Goal: Task Accomplishment & Management: Use online tool/utility

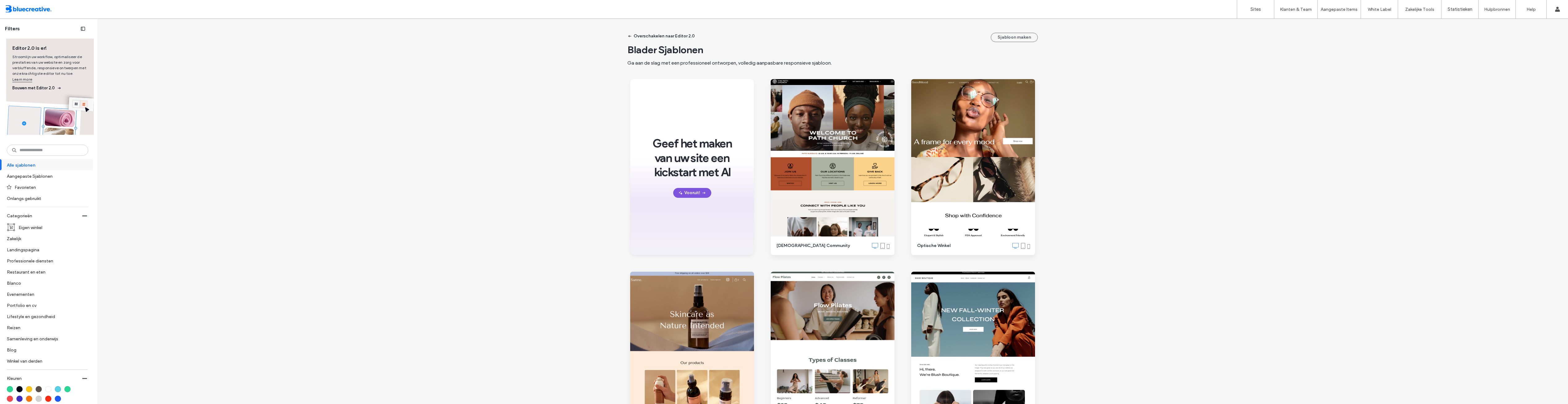
click at [686, 195] on button "Vooruit!" at bounding box center [692, 193] width 38 height 10
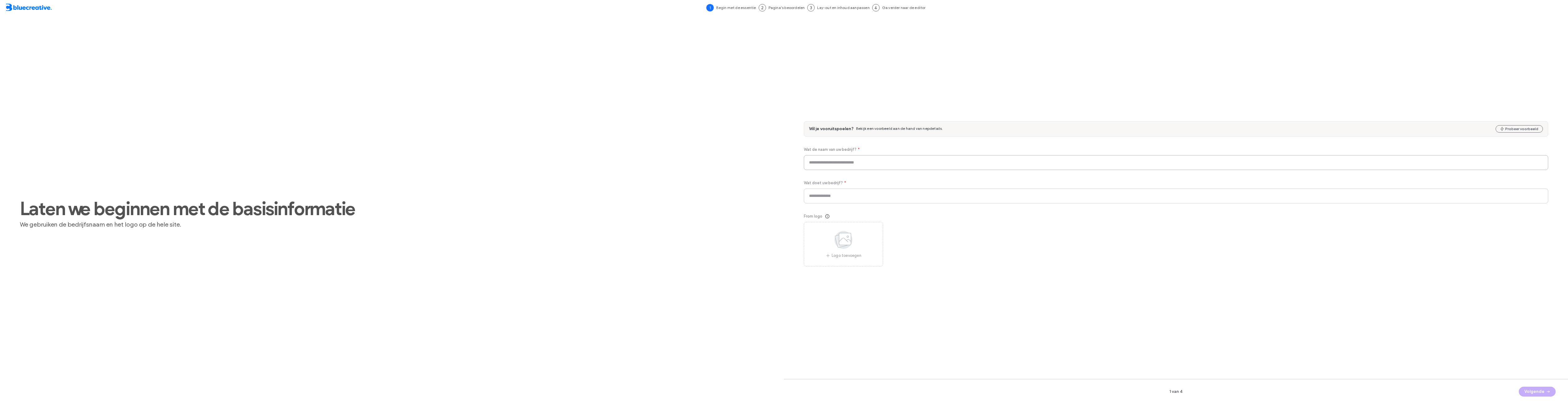
click at [874, 163] on input at bounding box center [1176, 163] width 744 height 15
type input "**********"
type input "********"
click at [1530, 393] on button "Volgende" at bounding box center [1537, 392] width 37 height 10
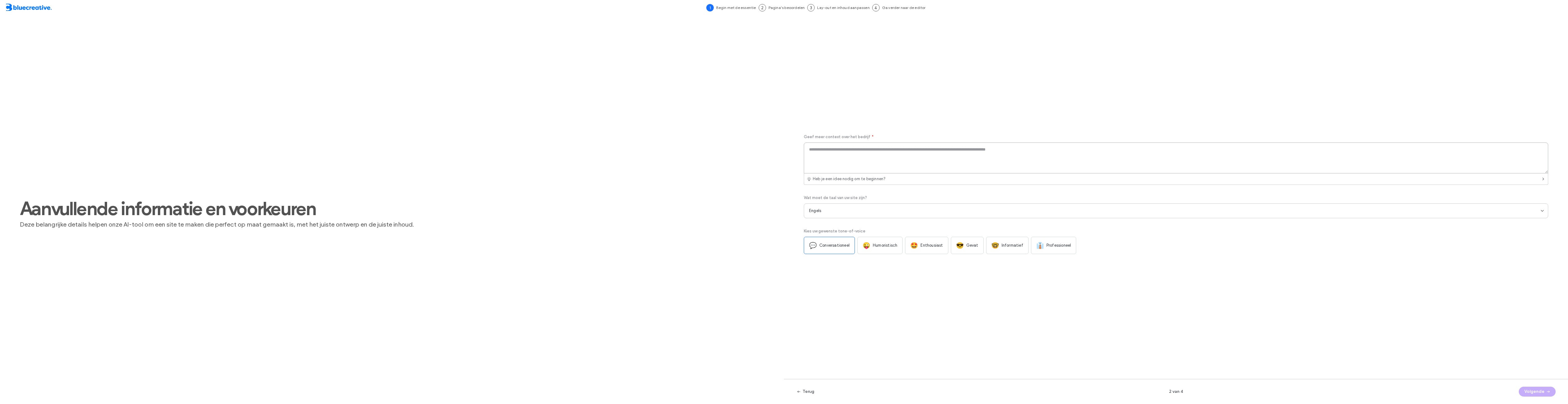
click at [847, 161] on textarea at bounding box center [1176, 158] width 744 height 31
click at [850, 156] on textarea at bounding box center [1176, 158] width 744 height 31
paste textarea "**********"
click at [833, 150] on textarea "**********" at bounding box center [1176, 158] width 744 height 31
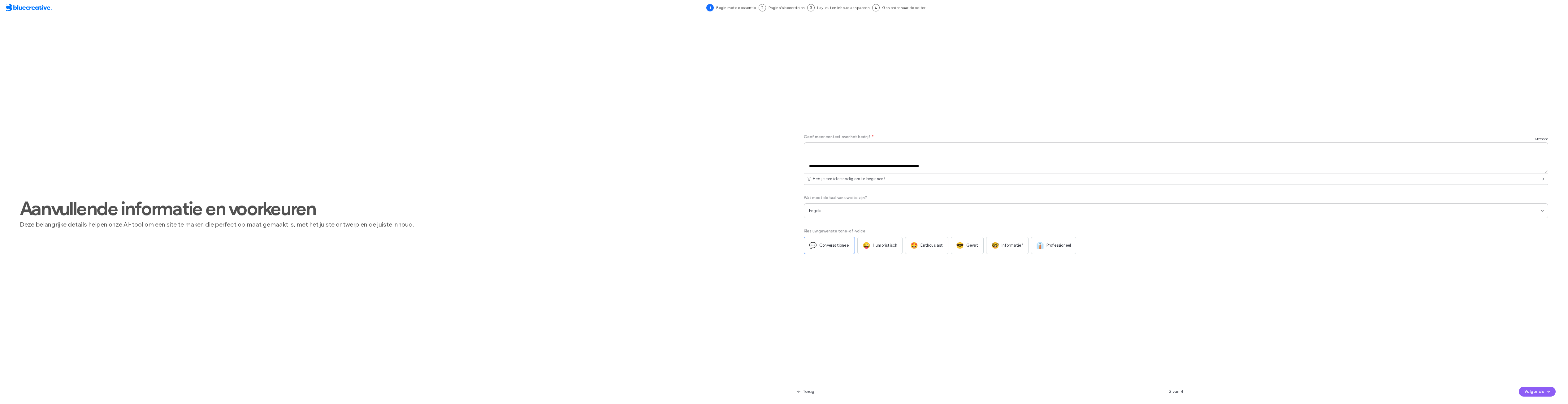
type textarea "**********"
click at [874, 210] on div "Engels" at bounding box center [1174, 211] width 731 height 6
click at [825, 248] on span "Nederlands" at bounding box center [817, 245] width 22 height 6
click at [943, 312] on div "**********" at bounding box center [1176, 201] width 744 height 347
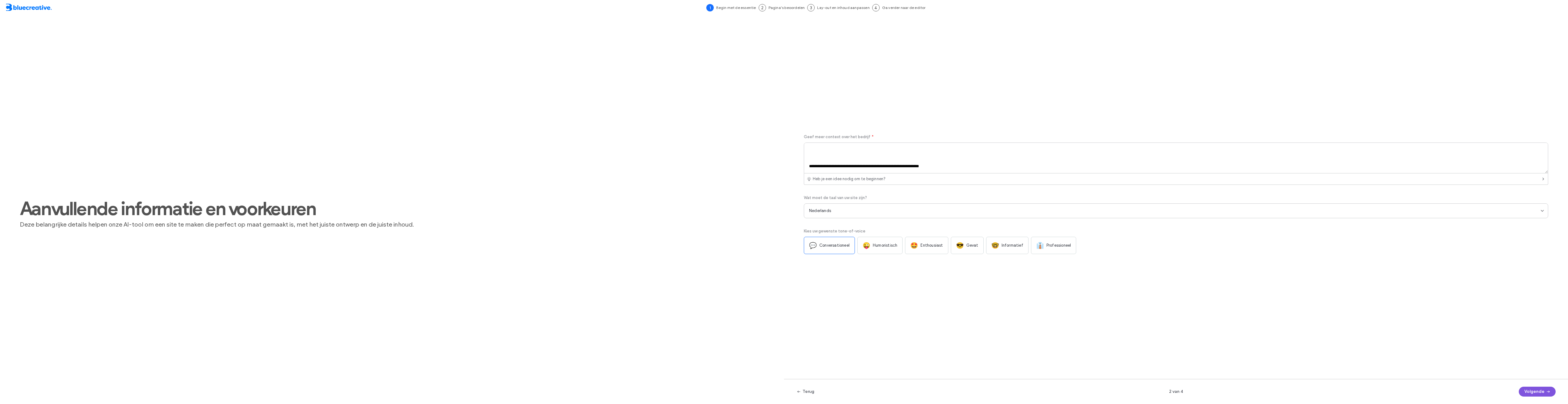
click at [1529, 391] on button "Volgende" at bounding box center [1537, 392] width 37 height 10
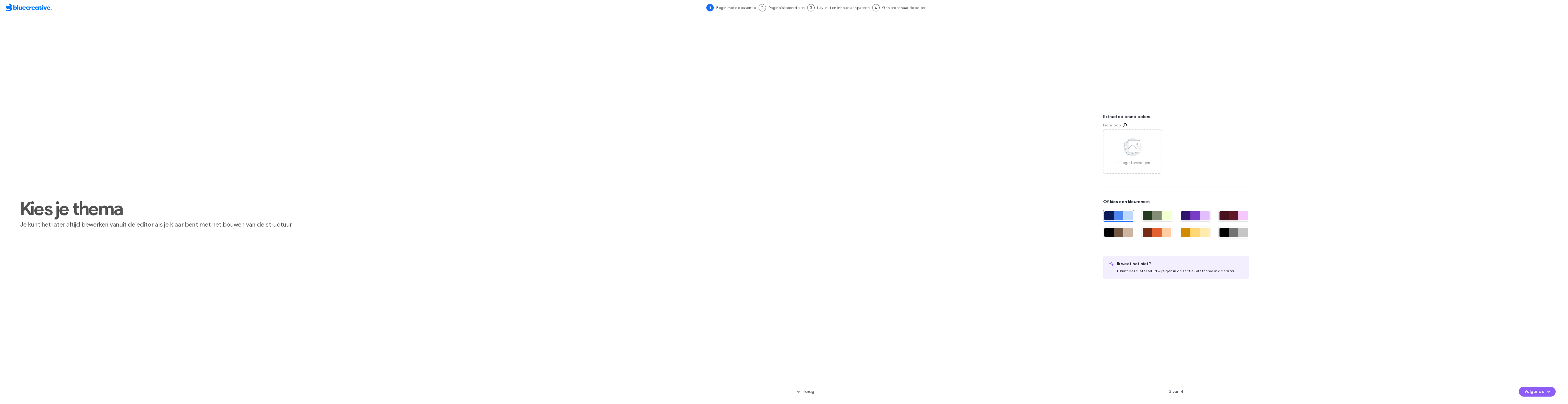
click at [1232, 236] on div at bounding box center [1233, 232] width 9 height 9
click at [1531, 390] on button "Volgende" at bounding box center [1537, 392] width 37 height 10
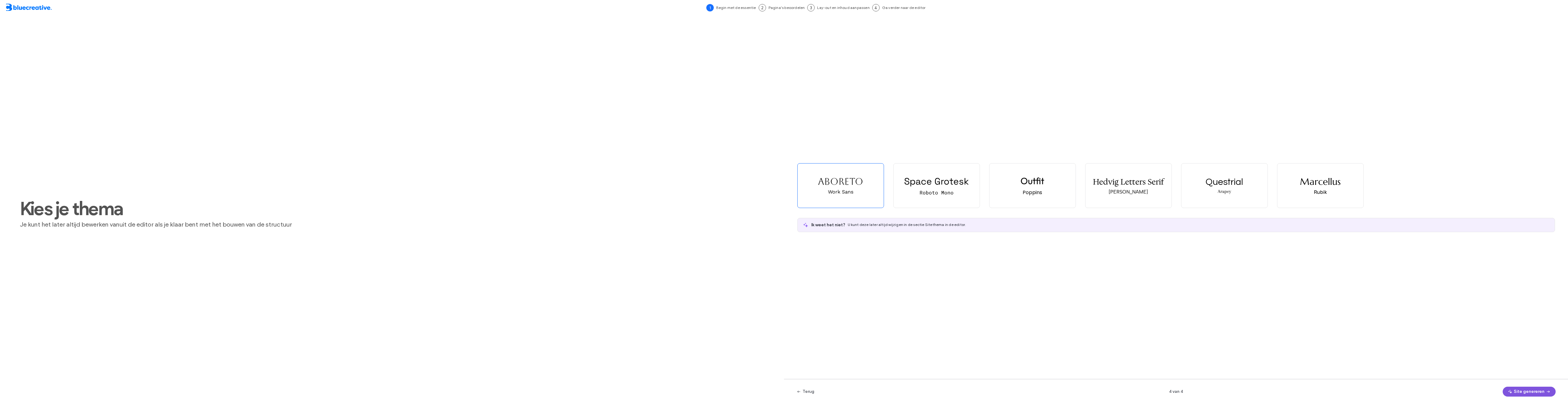
click at [1518, 387] on button "Site genereren" at bounding box center [1529, 392] width 53 height 10
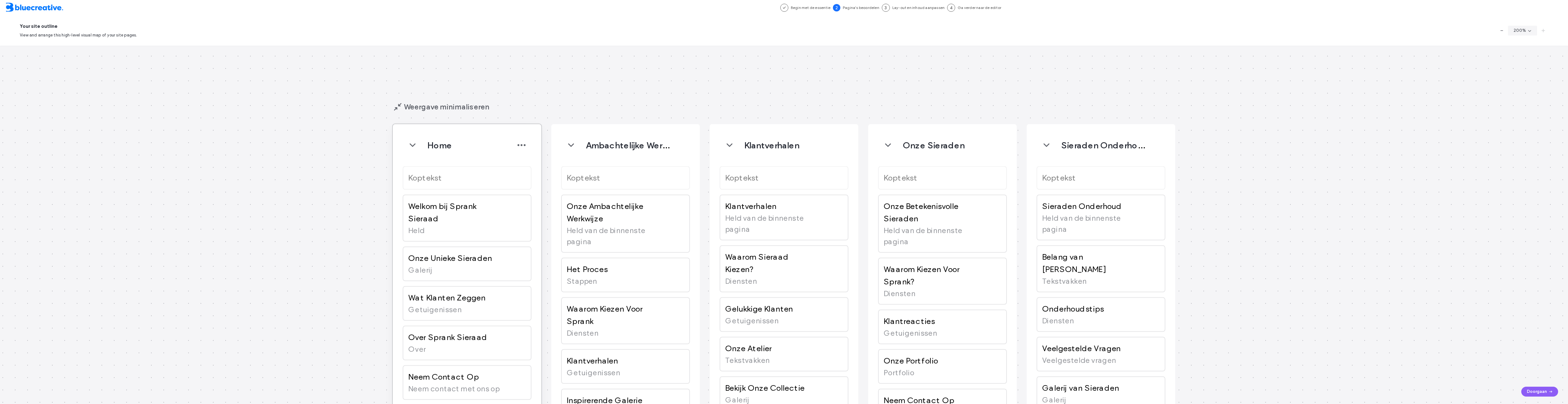
click at [484, 153] on div "Home" at bounding box center [479, 145] width 104 height 19
click at [520, 142] on icon "button" at bounding box center [521, 145] width 10 height 10
click at [520, 141] on icon "button" at bounding box center [521, 145] width 10 height 10
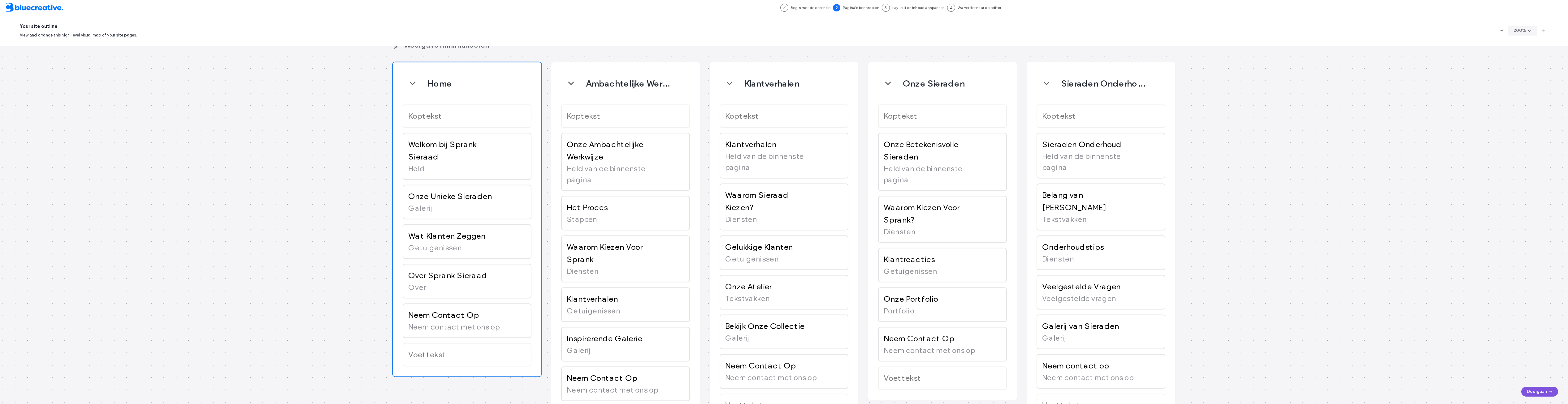
click at [1549, 390] on icon "button" at bounding box center [1550, 392] width 5 height 5
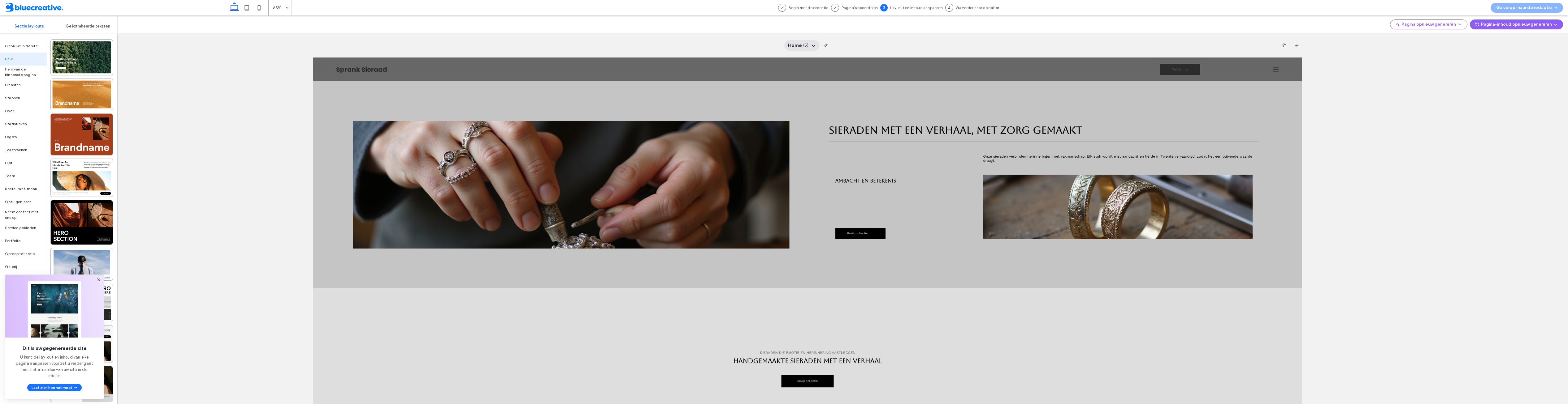
click at [813, 44] on icon at bounding box center [813, 45] width 5 height 5
click at [801, 64] on span "Ambachtelijke Werkwijze" at bounding box center [798, 62] width 47 height 6
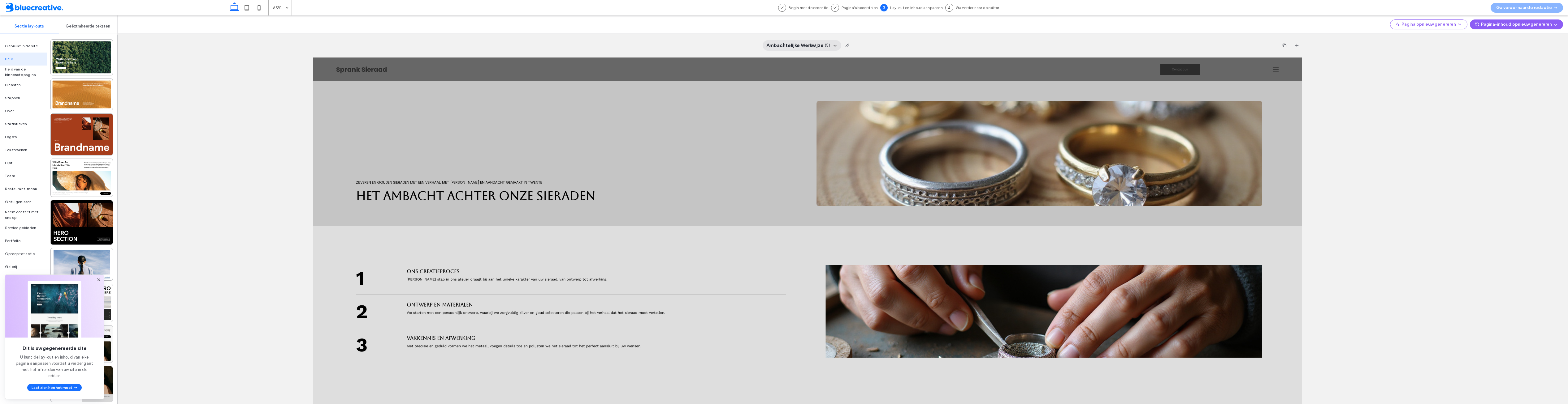
click at [825, 46] on span "( 5 )" at bounding box center [827, 45] width 6 height 6
click at [815, 94] on div "Onze Sieraden" at bounding box center [802, 95] width 68 height 11
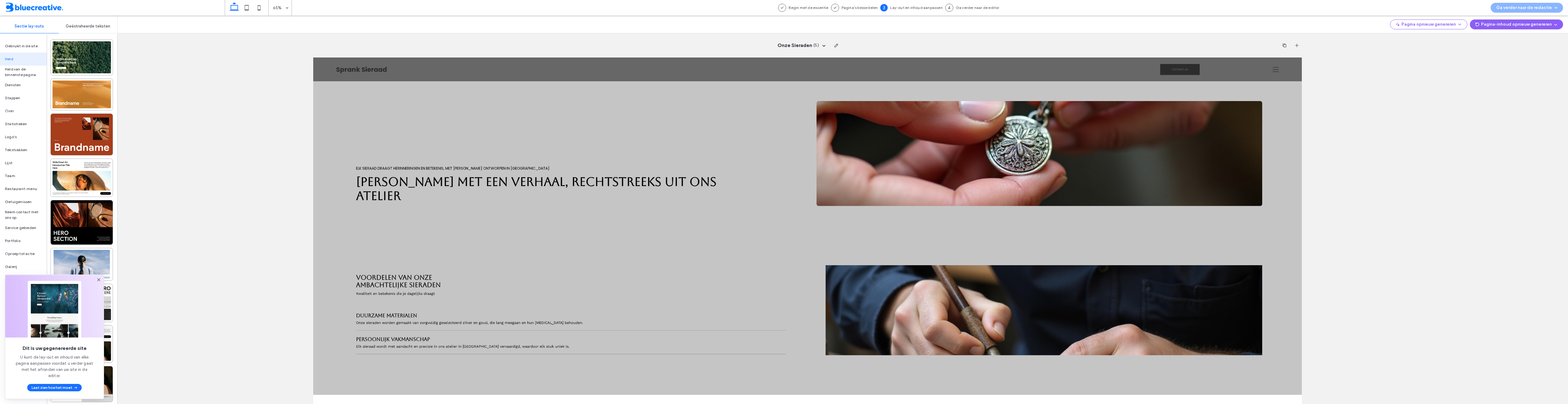
click at [864, 8] on span "Pagina's beoordelen" at bounding box center [860, 8] width 36 height 6
click at [822, 46] on use at bounding box center [823, 46] width 3 height 1
click at [801, 106] on span "Sieraden Onderhoud" at bounding box center [794, 106] width 40 height 6
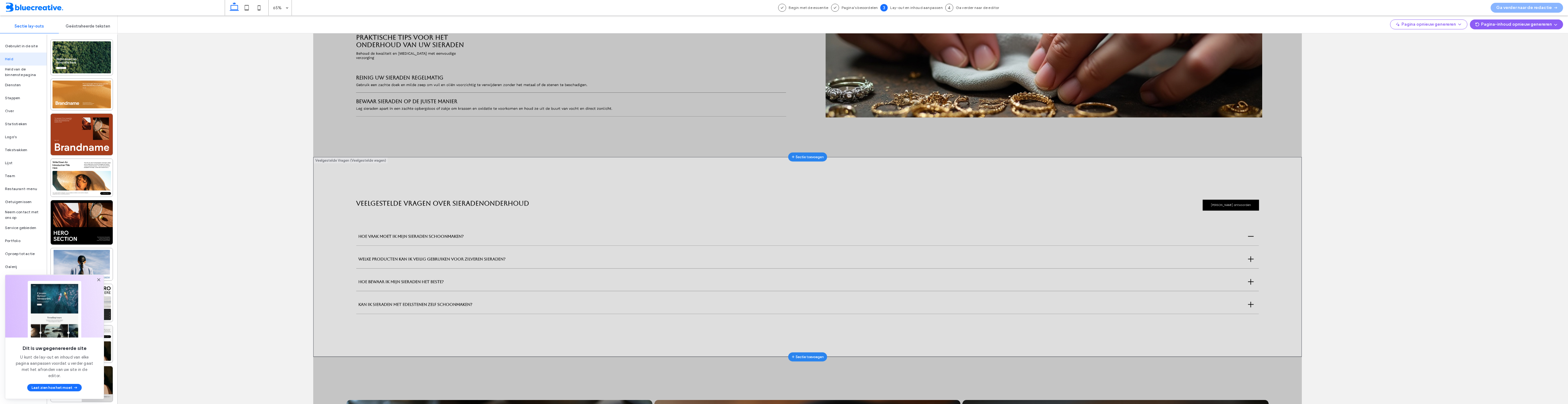
scroll to position [371, 0]
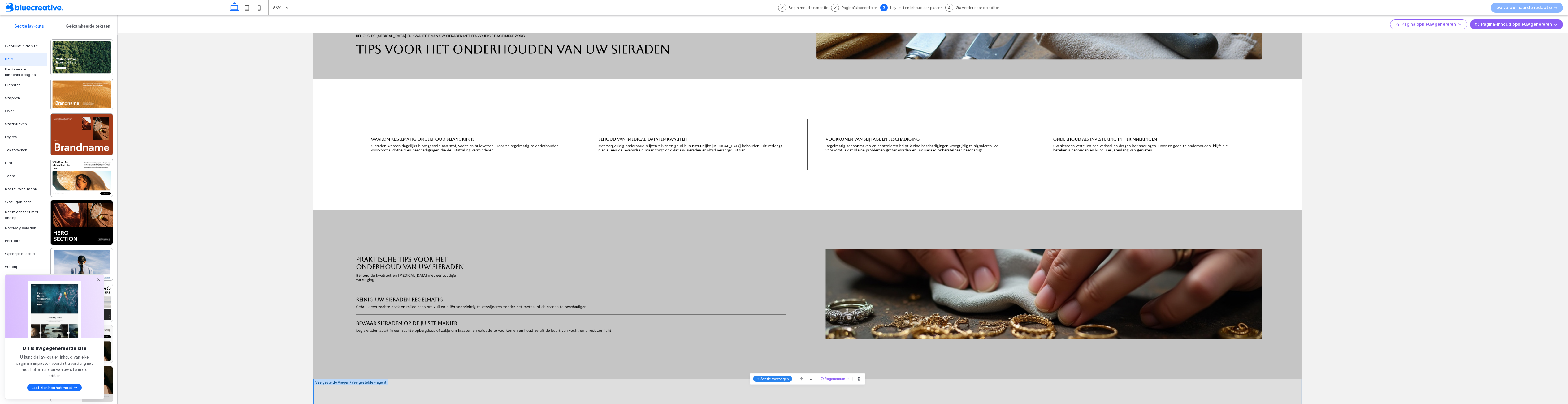
scroll to position [0, 0]
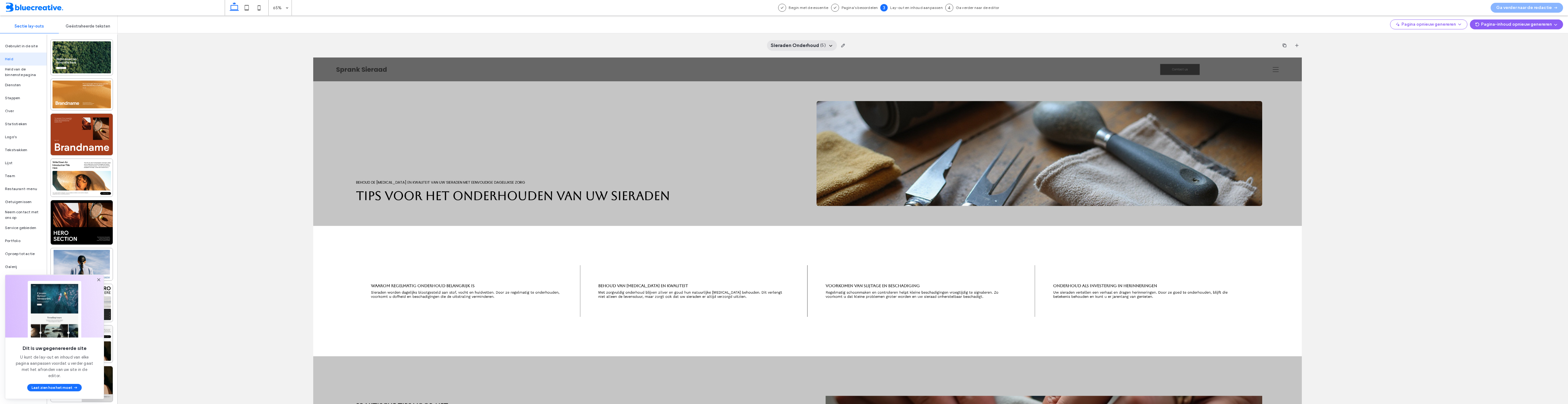
click at [818, 42] on div "Sieraden Onderhoud ( 5 )" at bounding box center [798, 45] width 55 height 7
click at [808, 87] on div "Klantverhalen" at bounding box center [802, 84] width 68 height 11
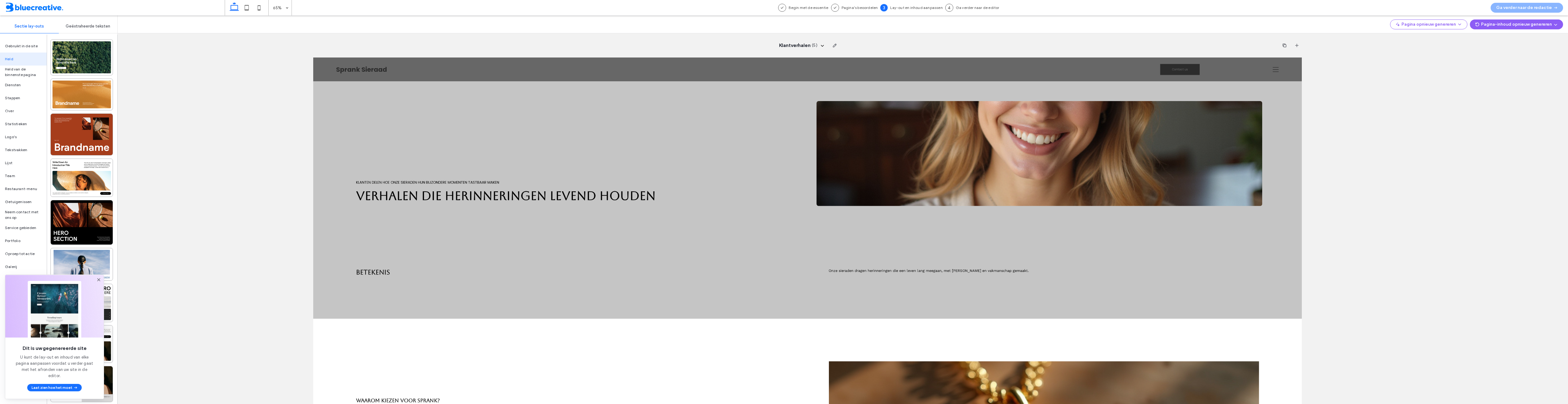
click at [974, 7] on span "Ga verder naar de editor" at bounding box center [977, 8] width 43 height 6
click at [1547, 8] on div "Ga verder naar de redactie" at bounding box center [1526, 8] width 82 height 16
click at [1557, 27] on span "button" at bounding box center [1555, 24] width 6 height 9
click at [1420, 86] on div "Klantverhalen ( 5 )" at bounding box center [808, 210] width 1521 height 389
click at [26, 70] on span "Held van de binnenste pagina" at bounding box center [23, 72] width 37 height 11
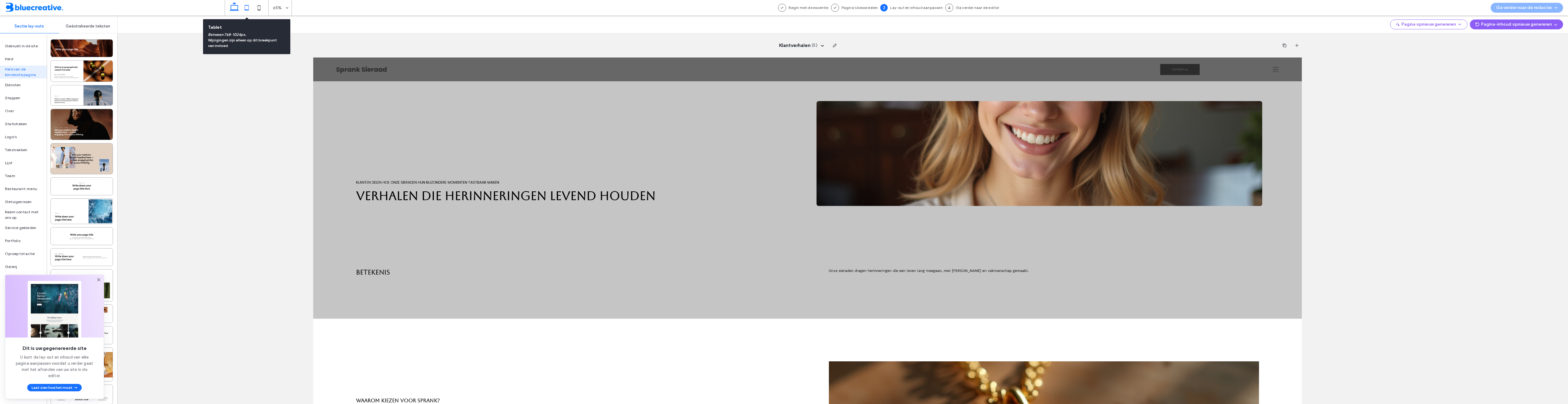
click at [247, 13] on icon at bounding box center [247, 8] width 13 height 13
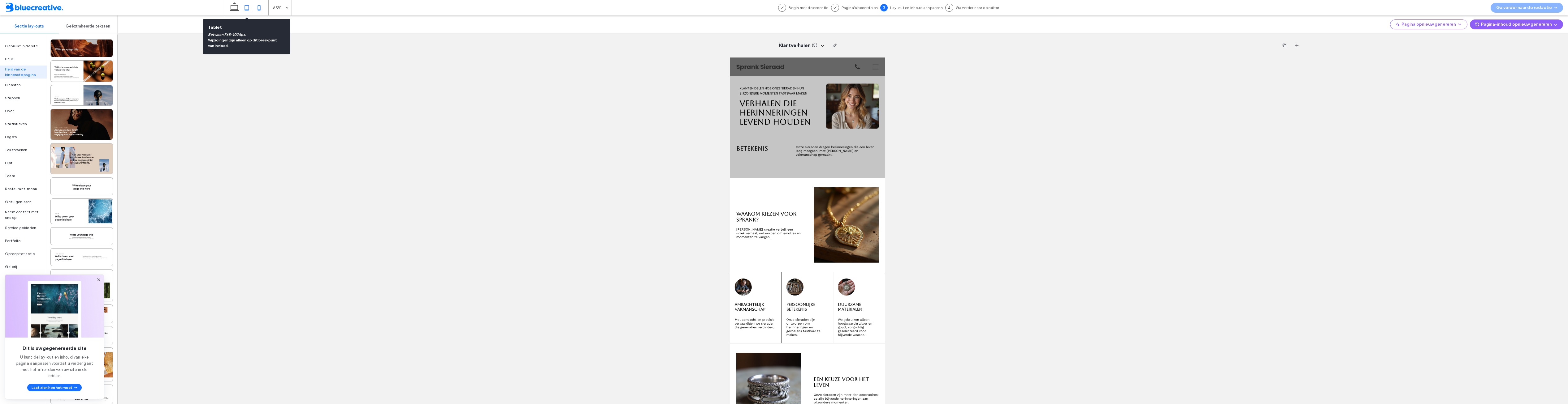
click at [257, 8] on icon at bounding box center [259, 8] width 13 height 13
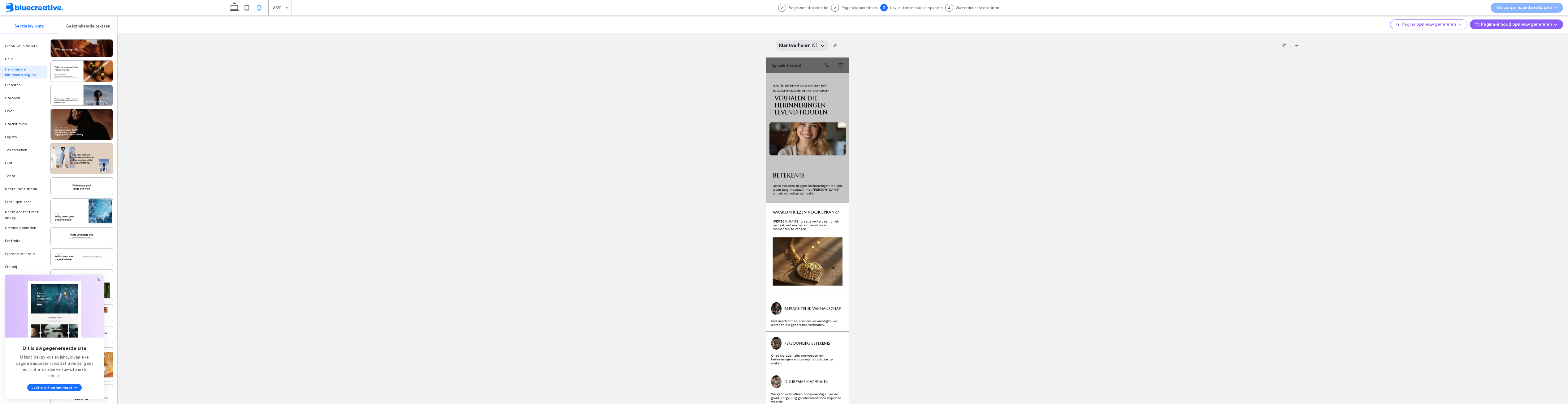
click at [808, 41] on div "Klantverhalen ( 5 )" at bounding box center [802, 45] width 53 height 11
click at [806, 64] on span "Ambachtelijke Werkwijze" at bounding box center [798, 62] width 47 height 6
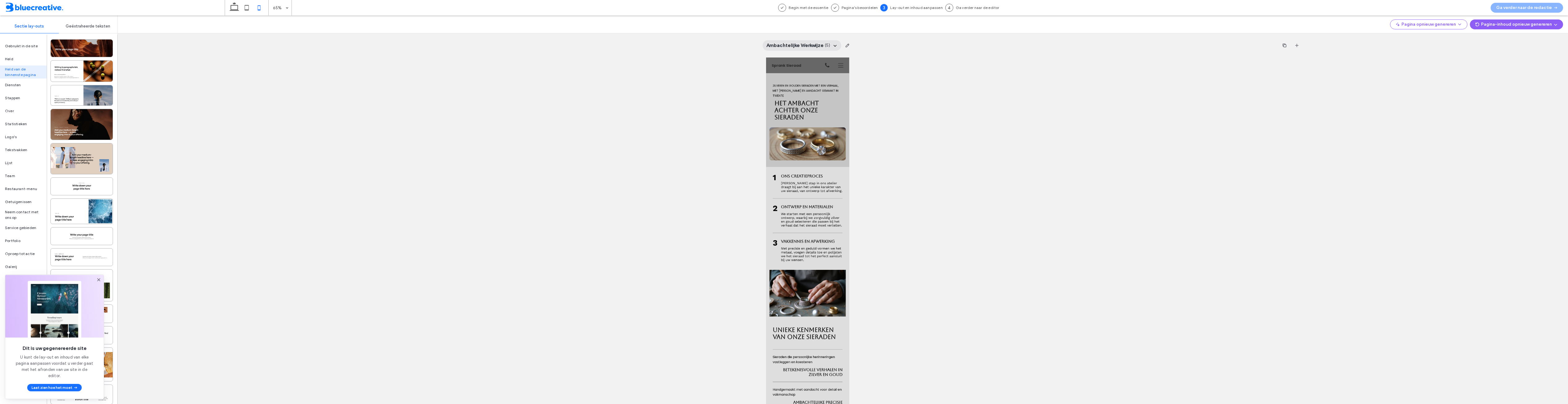
click at [807, 45] on span "Ambachtelijke Werkwijze" at bounding box center [794, 45] width 57 height 7
click at [798, 76] on div "Home" at bounding box center [802, 73] width 68 height 11
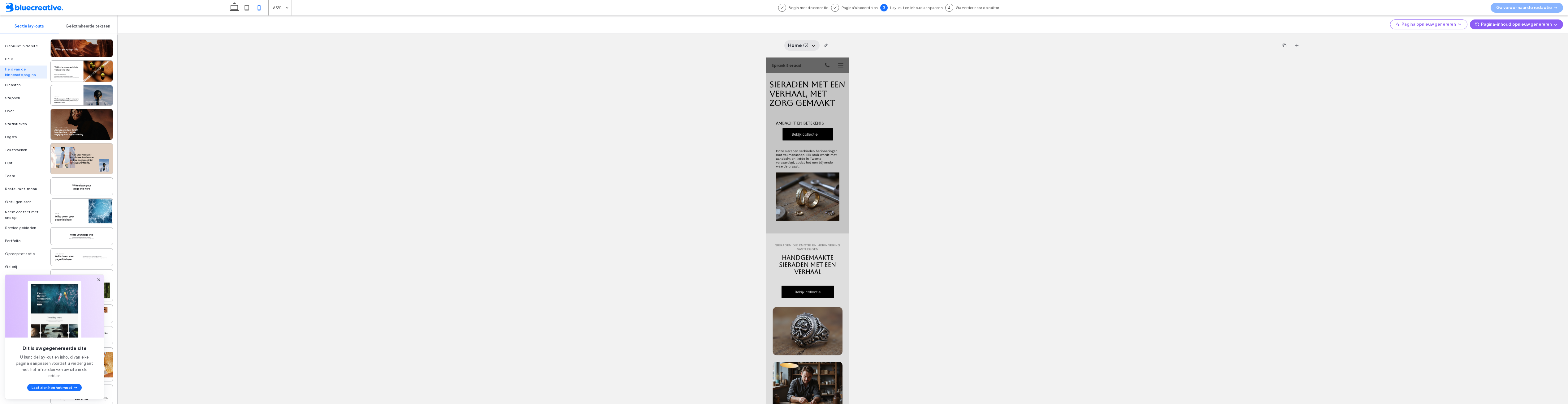
click at [803, 46] on span "( 5 )" at bounding box center [806, 45] width 6 height 6
click at [797, 86] on span "Klantverhalen" at bounding box center [787, 84] width 26 height 6
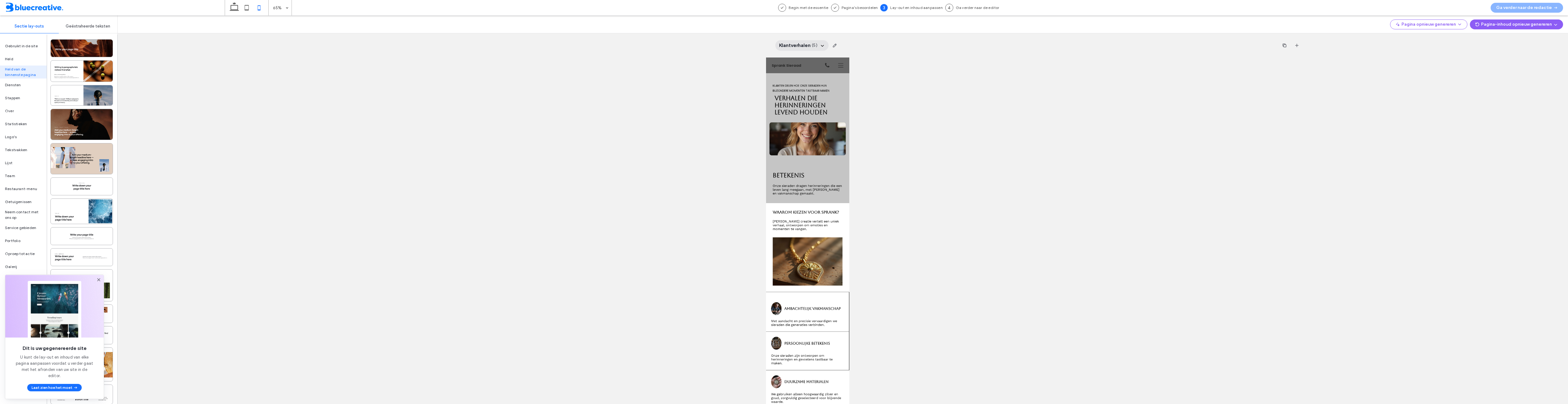
click at [801, 47] on span "Klantverhalen" at bounding box center [795, 45] width 31 height 7
click at [794, 90] on div "Onze Sieraden" at bounding box center [802, 95] width 68 height 11
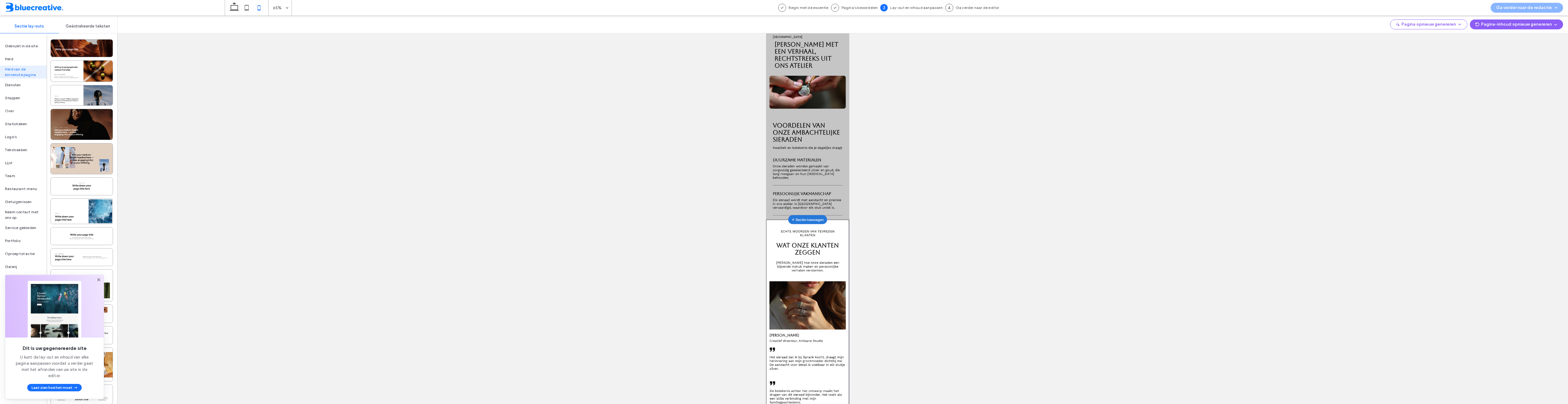
scroll to position [62, 0]
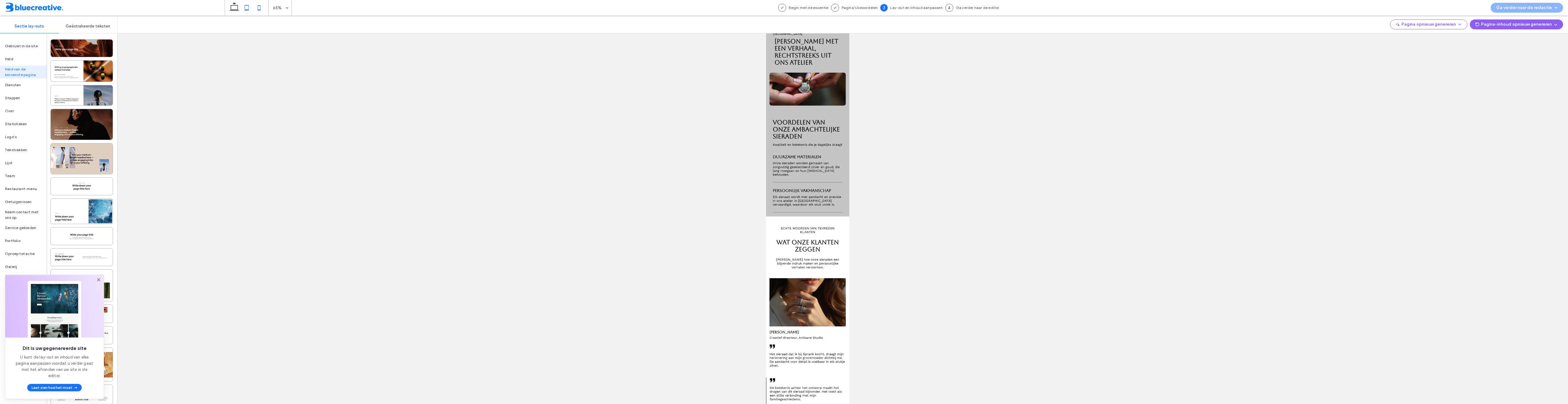
click at [251, 10] on icon at bounding box center [247, 8] width 13 height 13
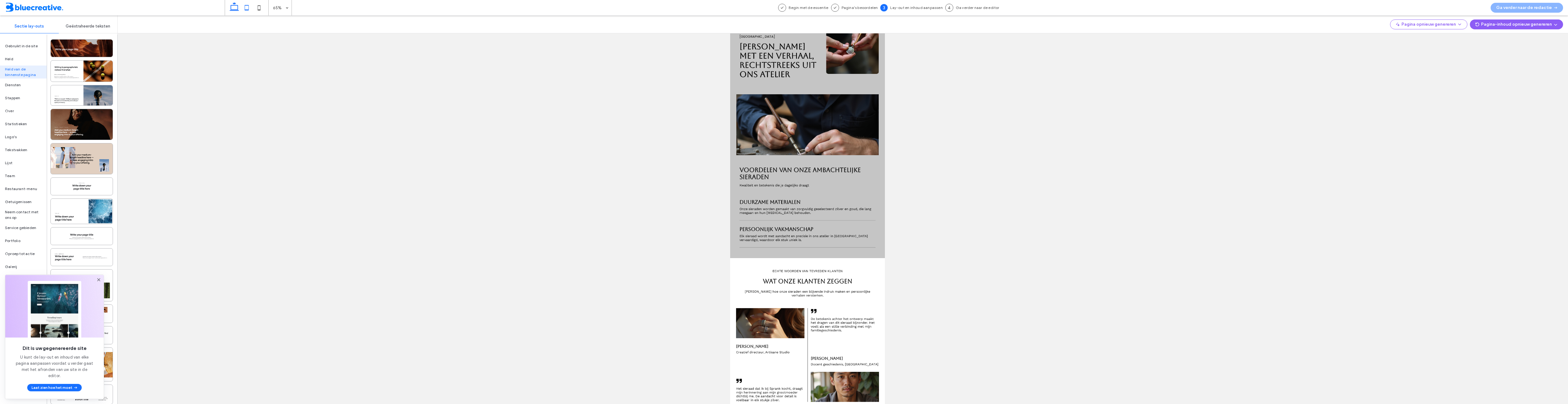
click at [238, 9] on icon at bounding box center [235, 8] width 13 height 13
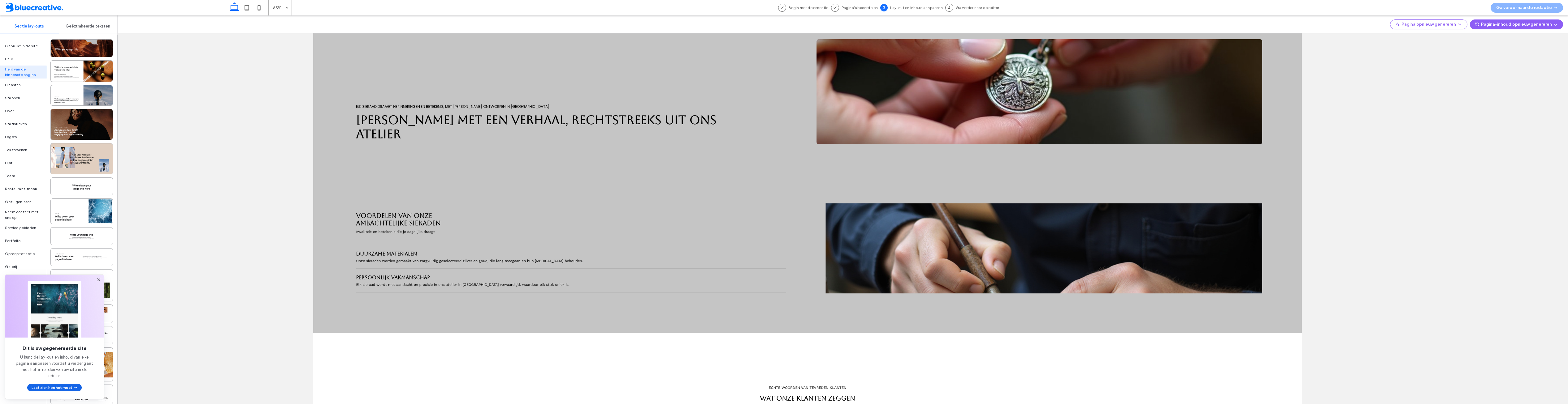
click at [55, 388] on button "Laat zien hoe het moet" at bounding box center [54, 388] width 55 height 8
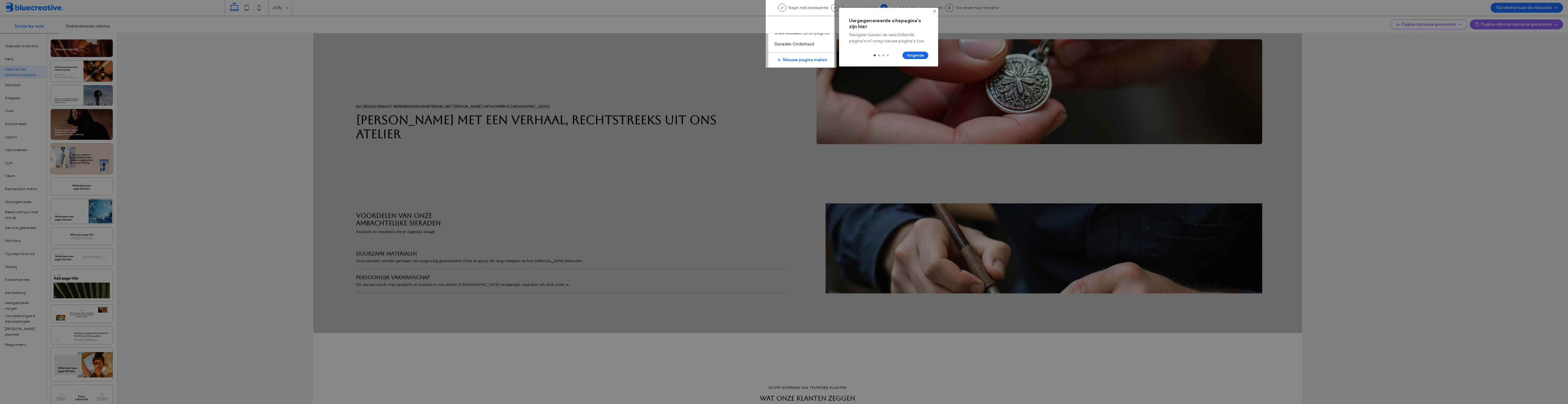
click at [921, 53] on button "Volgende" at bounding box center [915, 55] width 26 height 8
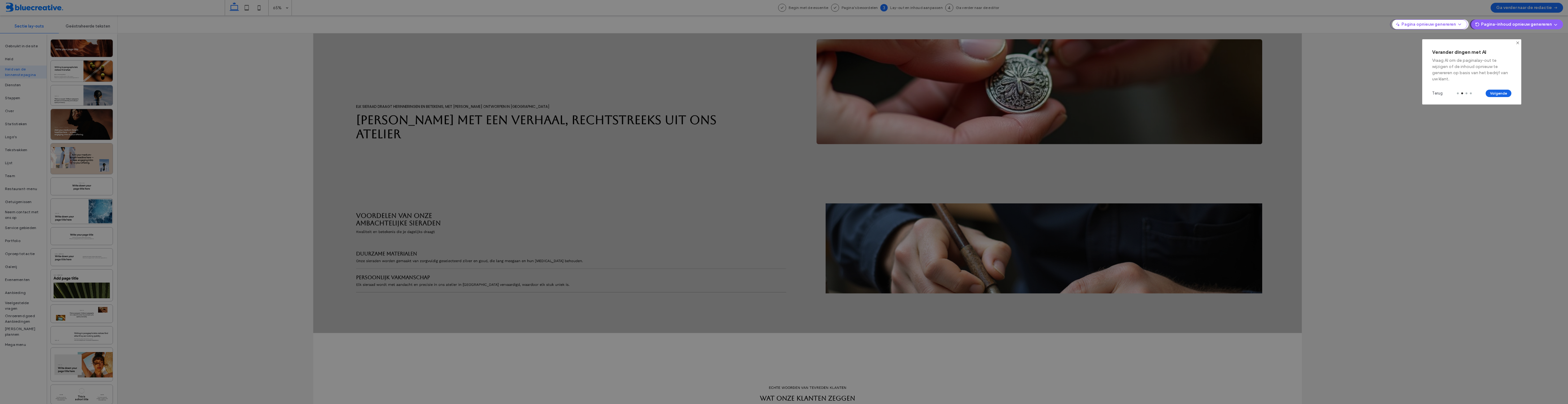
click at [1493, 93] on button "Volgende" at bounding box center [1498, 94] width 26 height 8
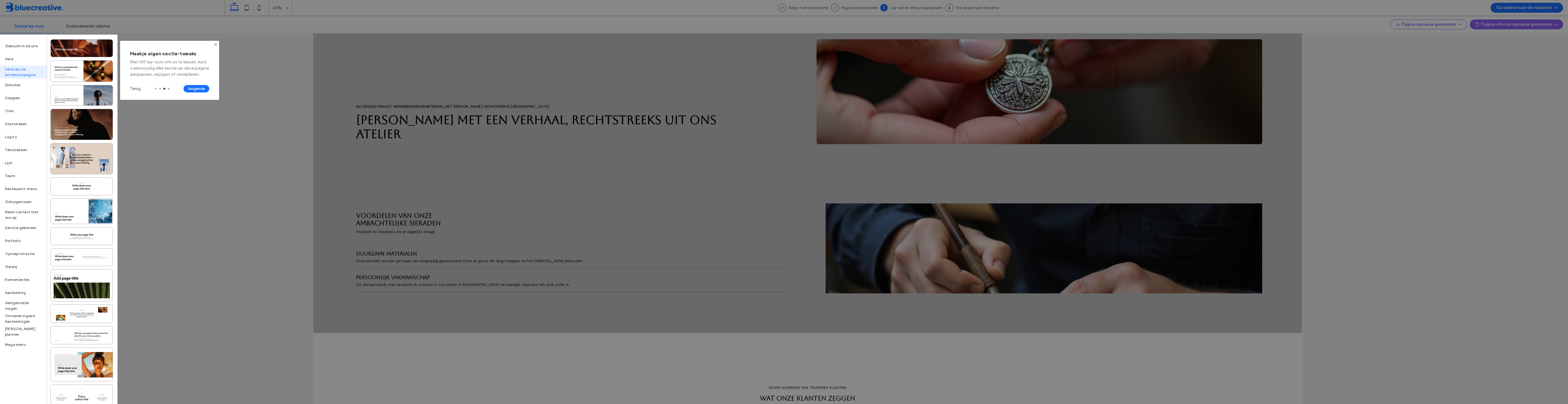
click at [1497, 90] on div at bounding box center [784, 202] width 1568 height 404
click at [1494, 53] on div at bounding box center [784, 202] width 1568 height 404
click at [214, 90] on div "Terug Volgende" at bounding box center [169, 89] width 99 height 22
click at [204, 88] on button "Volgende" at bounding box center [196, 89] width 26 height 8
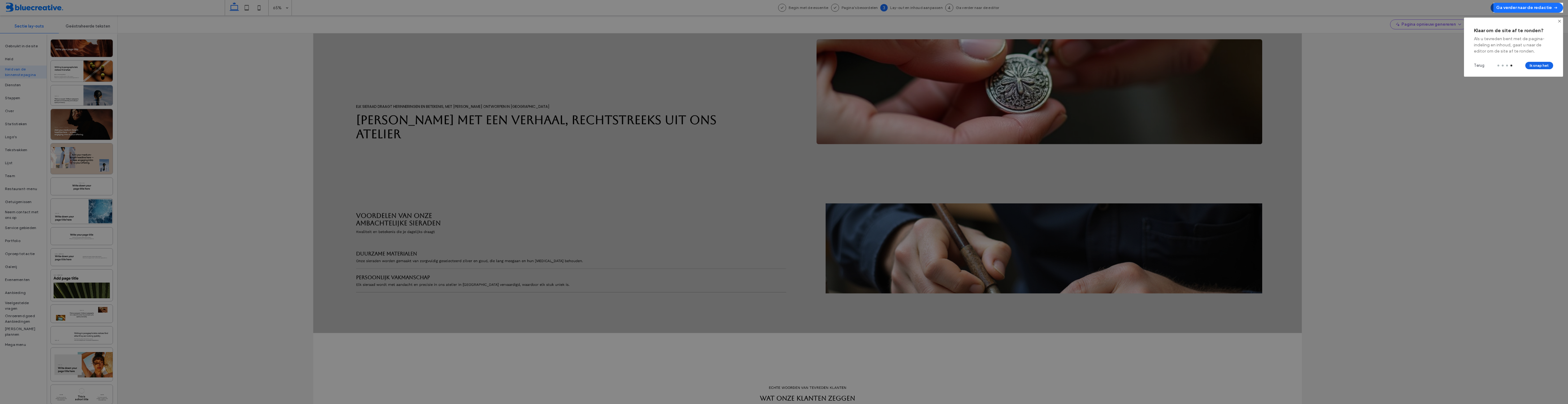
click at [1543, 68] on button "Ik snap het" at bounding box center [1539, 65] width 28 height 8
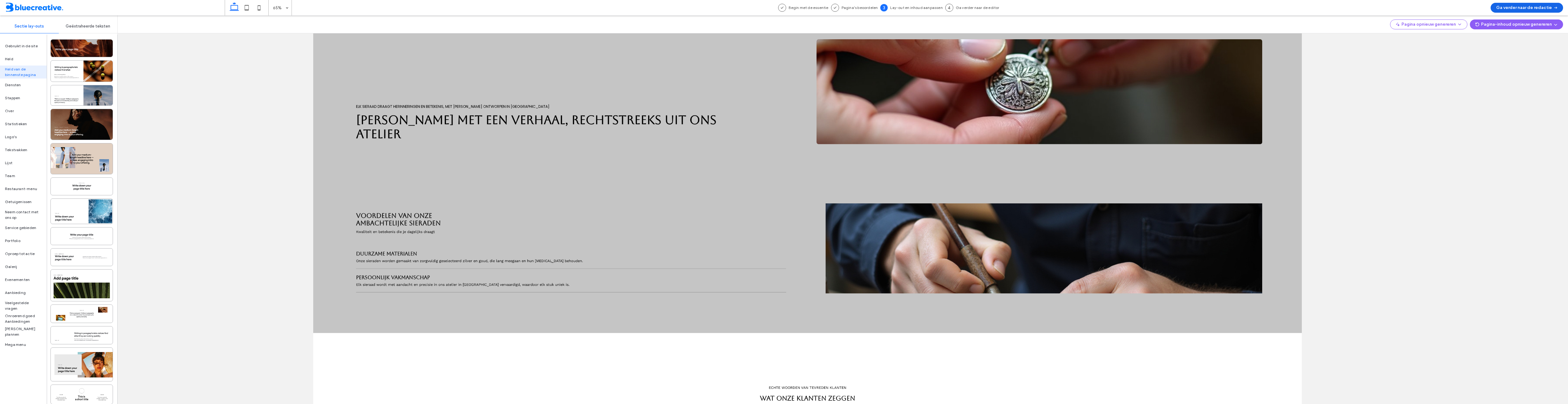
click at [1542, 6] on button "Ga verder naar de redactie" at bounding box center [1526, 8] width 72 height 10
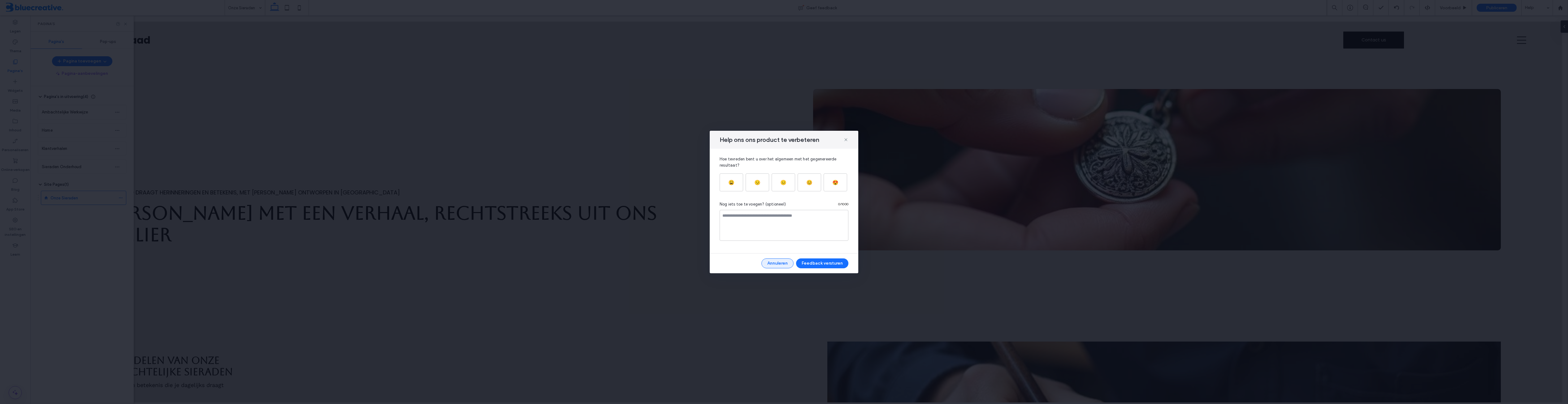
click at [782, 263] on button "Annuleren" at bounding box center [777, 263] width 32 height 10
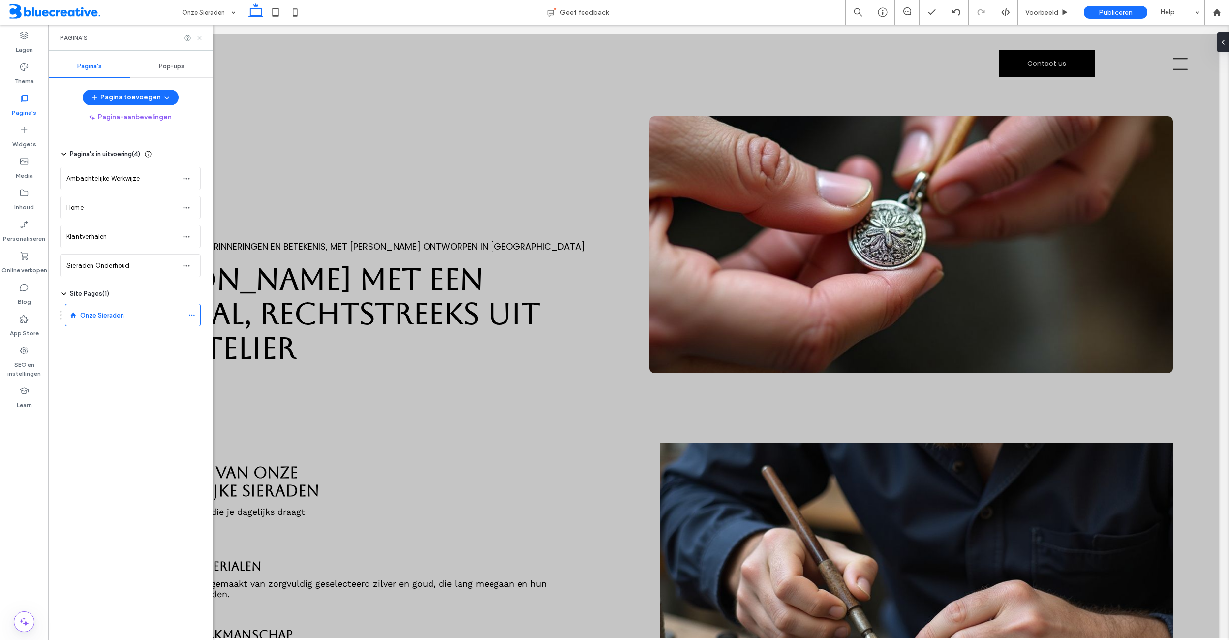
click at [198, 36] on use at bounding box center [199, 38] width 4 height 4
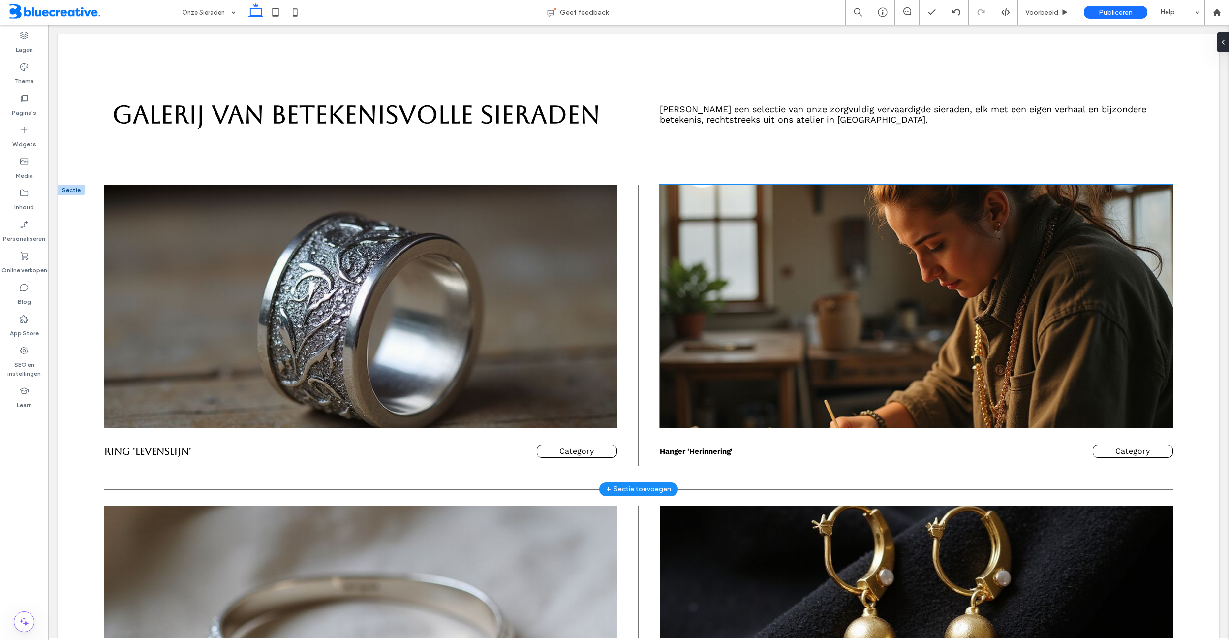
scroll to position [1230, 0]
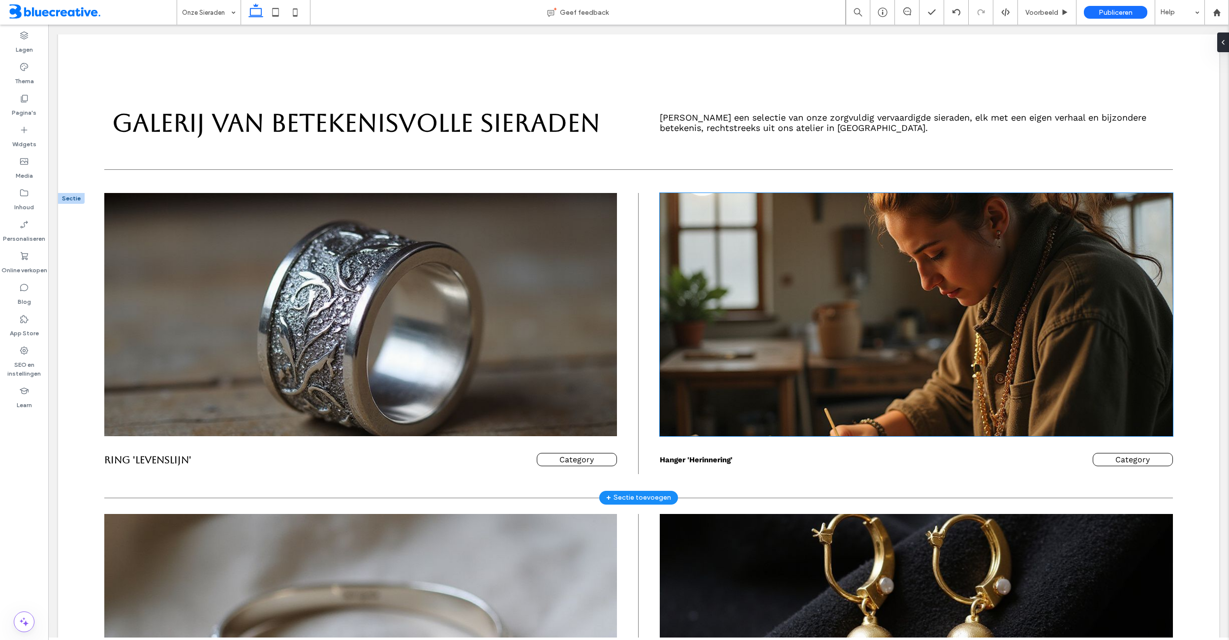
click at [873, 272] on img at bounding box center [916, 314] width 513 height 243
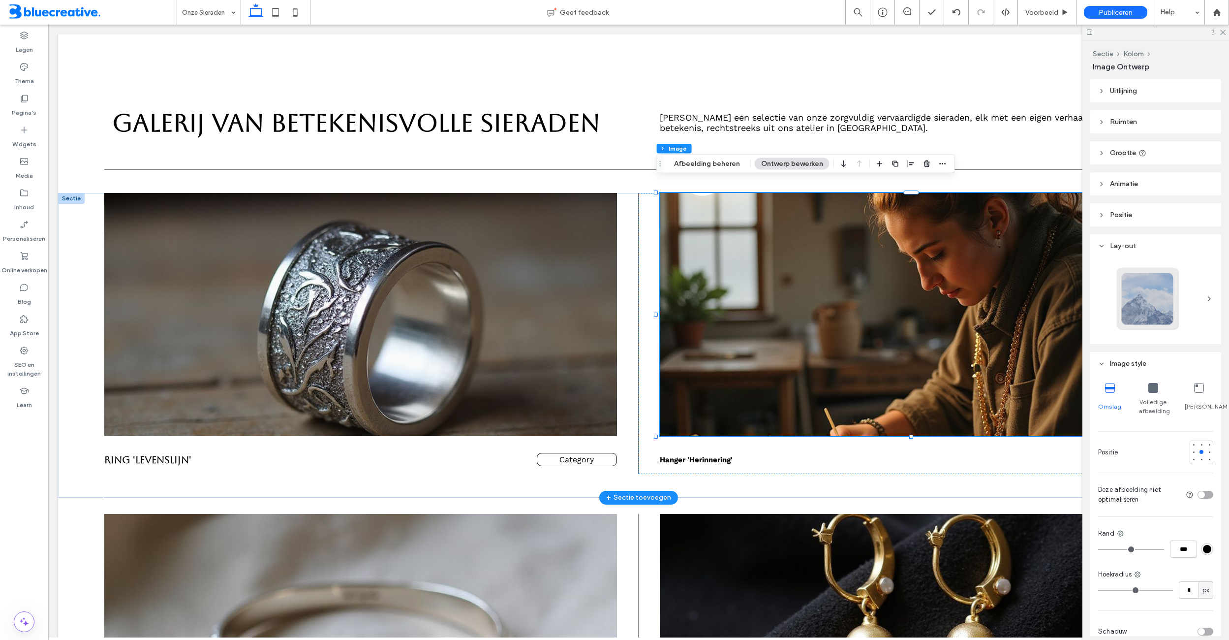
click at [897, 437] on div "Hanger 'Herinnering' Category" at bounding box center [906, 333] width 534 height 281
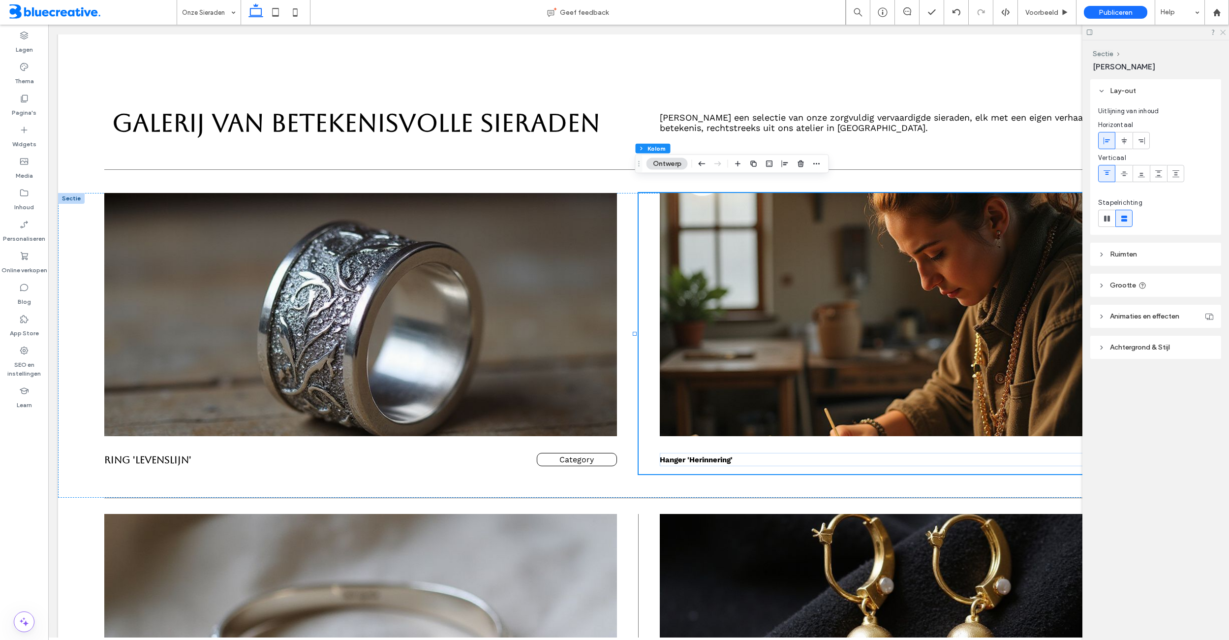
drag, startPoint x: 1225, startPoint y: 33, endPoint x: 1162, endPoint y: 29, distance: 63.1
click at [1225, 33] on icon at bounding box center [1222, 32] width 6 height 6
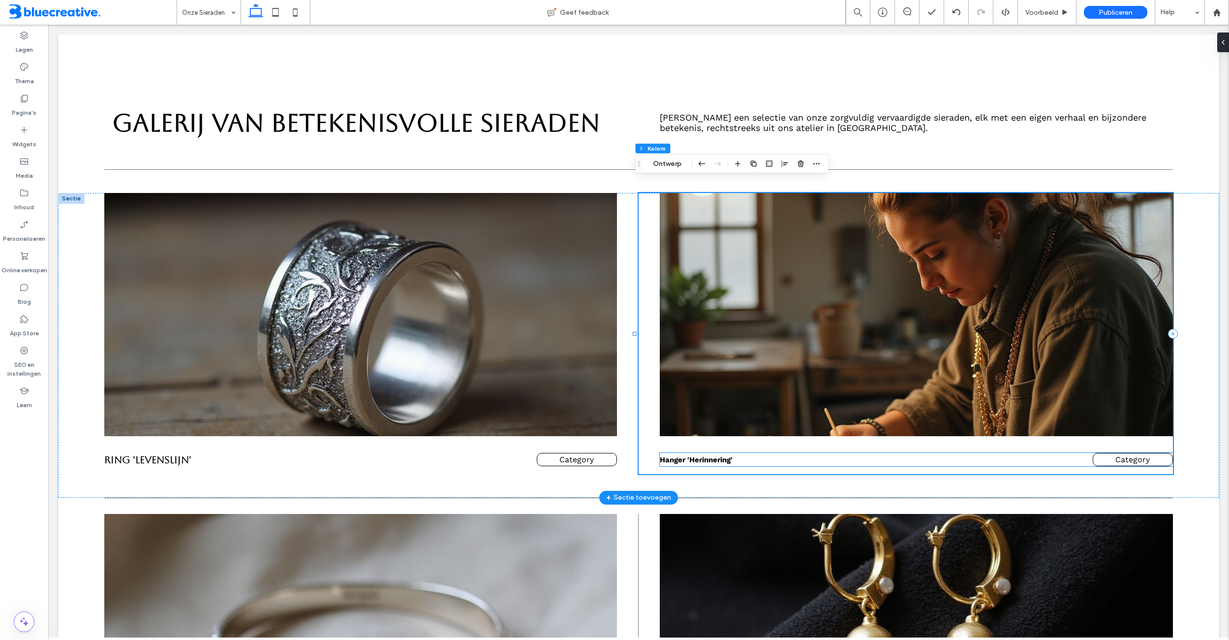
click at [1139, 455] on span "Category" at bounding box center [1133, 459] width 34 height 9
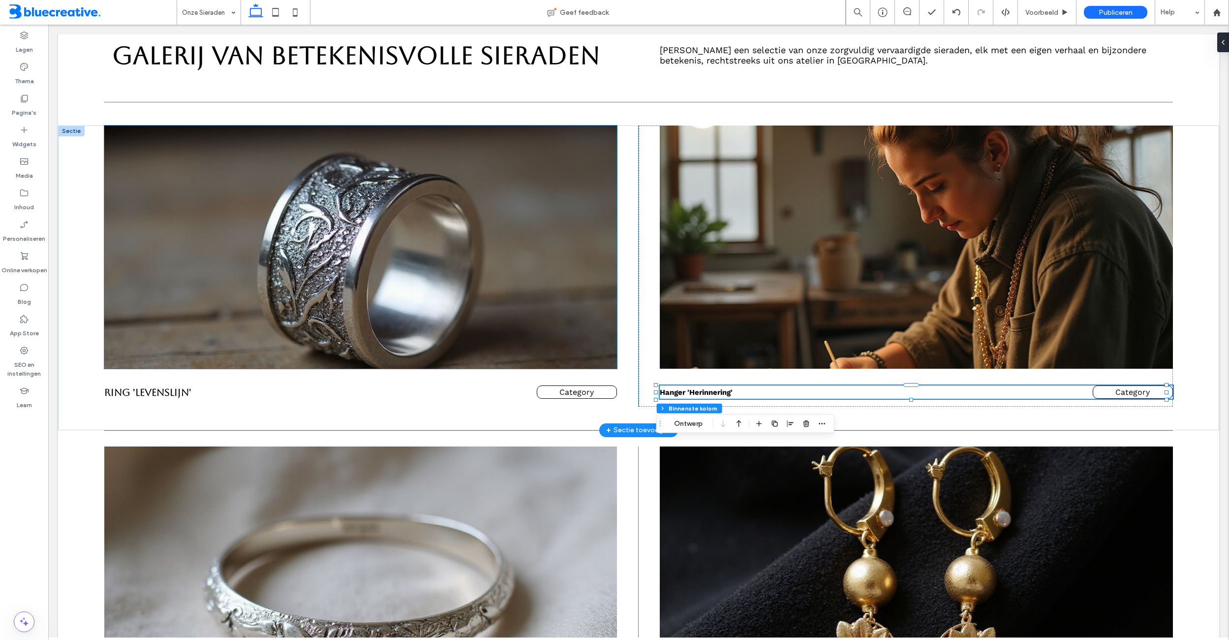
scroll to position [1525, 0]
